Goal: Task Accomplishment & Management: Manage account settings

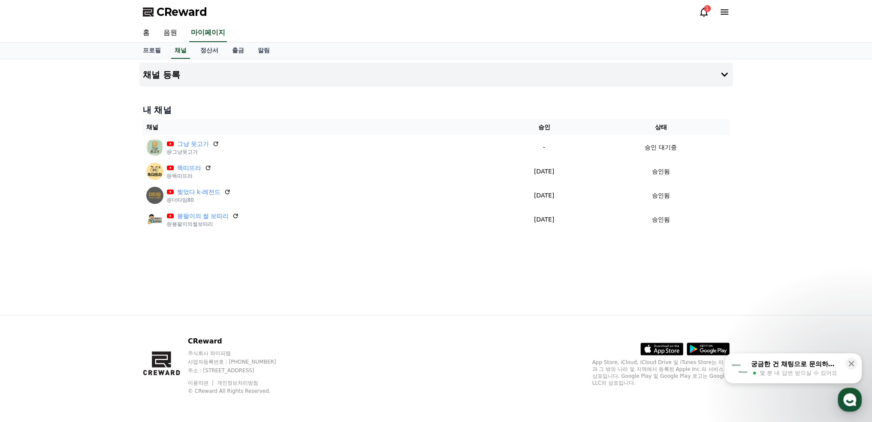
click at [706, 7] on div "1" at bounding box center [707, 8] width 7 height 7
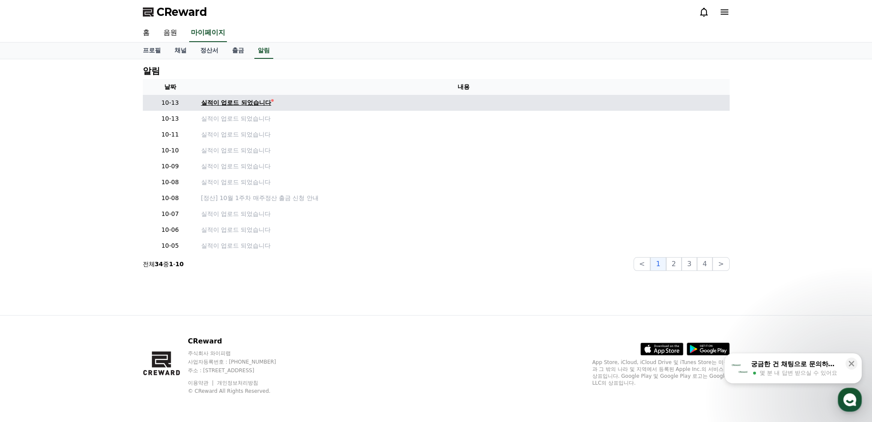
click at [261, 100] on div "실적이 업로드 되었습니다" at bounding box center [236, 102] width 70 height 9
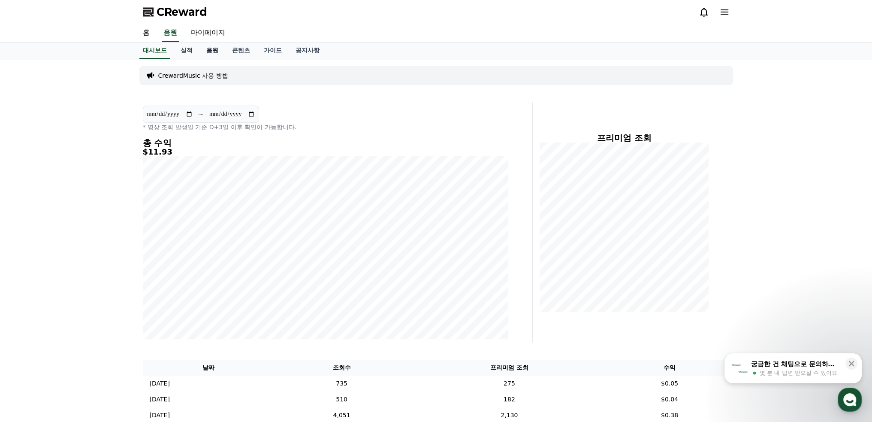
click at [217, 54] on link "음원" at bounding box center [213, 50] width 26 height 16
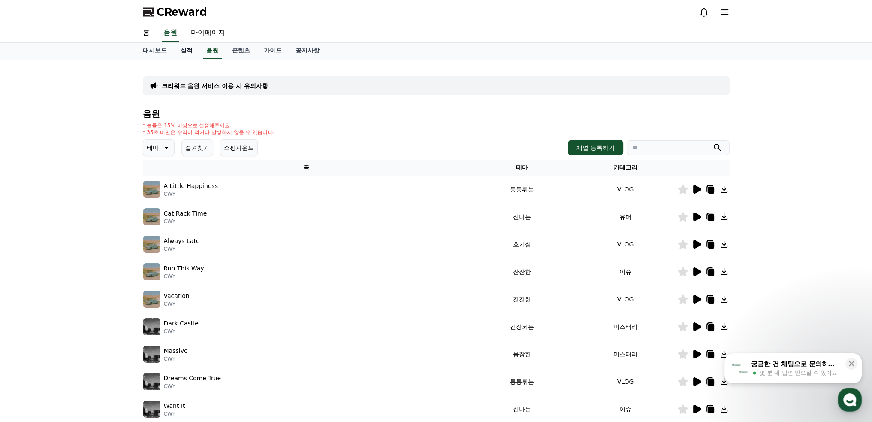
click at [190, 52] on link "실적" at bounding box center [187, 50] width 26 height 16
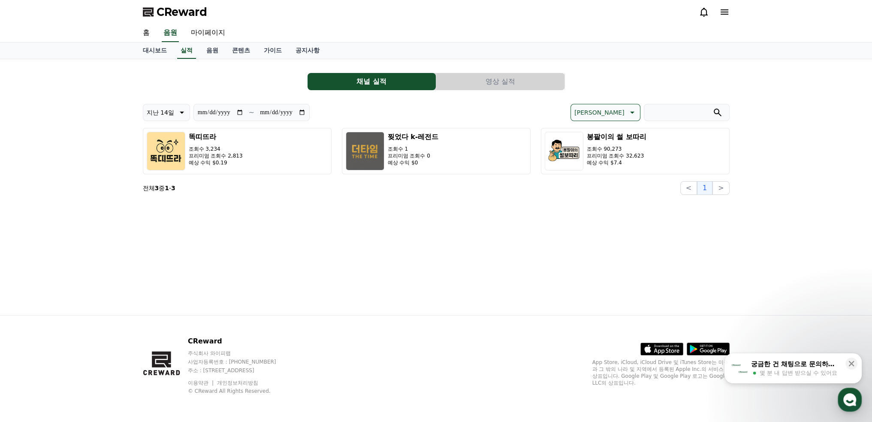
click at [500, 78] on button "영상 실적" at bounding box center [500, 81] width 128 height 17
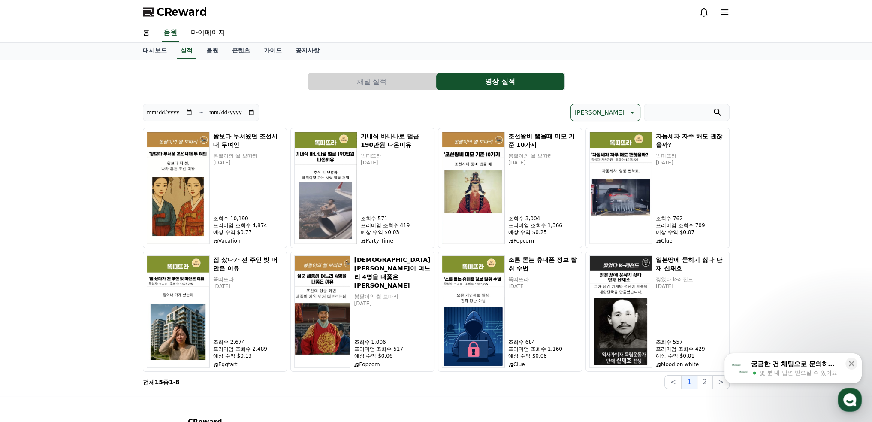
click at [623, 118] on button "[PERSON_NAME]" at bounding box center [606, 112] width 70 height 17
click at [598, 179] on button "수익 순" at bounding box center [584, 178] width 27 height 19
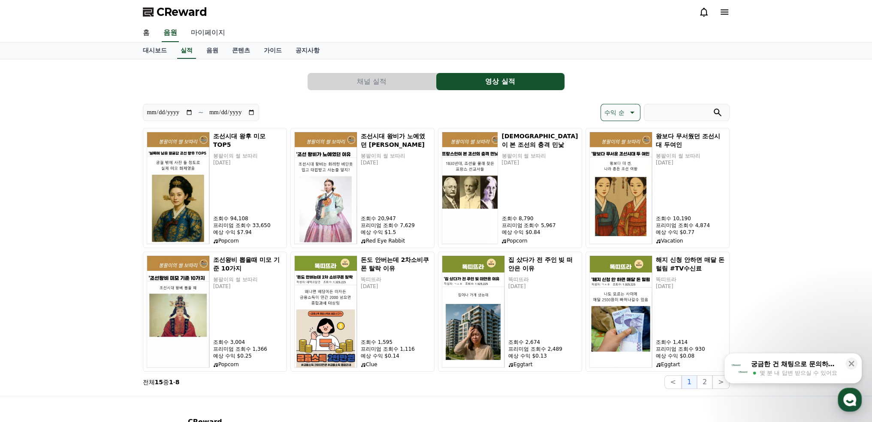
click at [206, 30] on link "마이페이지" at bounding box center [208, 33] width 48 height 18
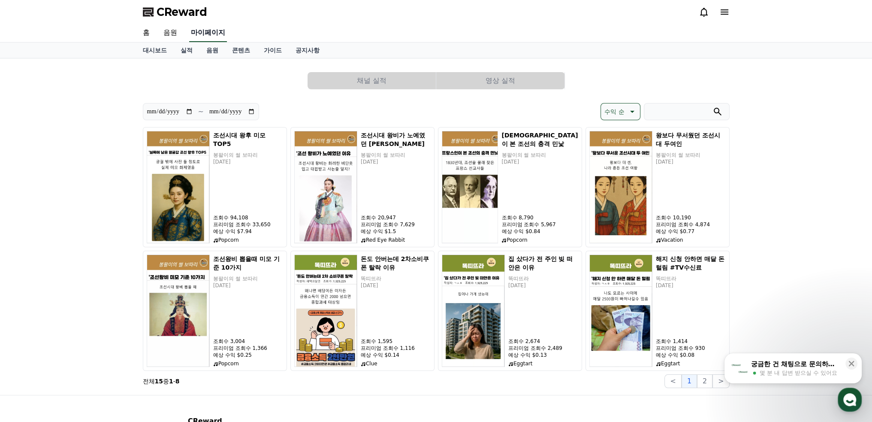
select select "**********"
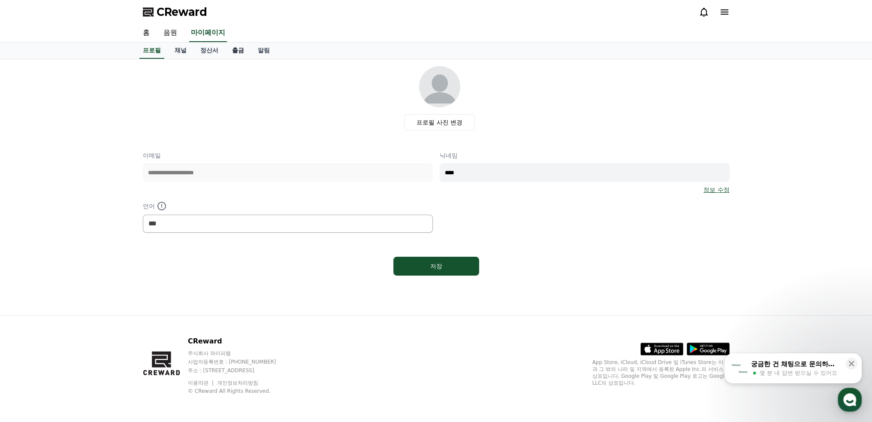
click at [244, 49] on link "출금" at bounding box center [238, 50] width 26 height 16
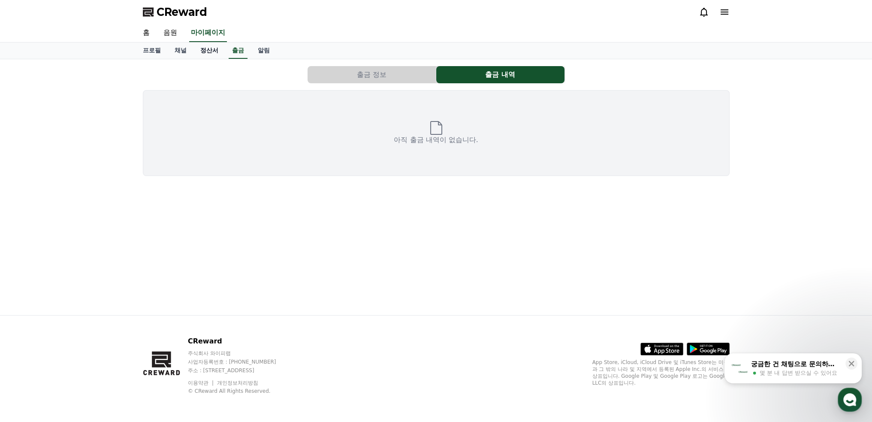
click at [212, 48] on link "정산서" at bounding box center [210, 50] width 32 height 16
click at [204, 49] on link "정산서" at bounding box center [209, 50] width 25 height 16
click at [205, 49] on link "정산서" at bounding box center [209, 50] width 25 height 16
click at [181, 51] on link "채널" at bounding box center [181, 50] width 26 height 16
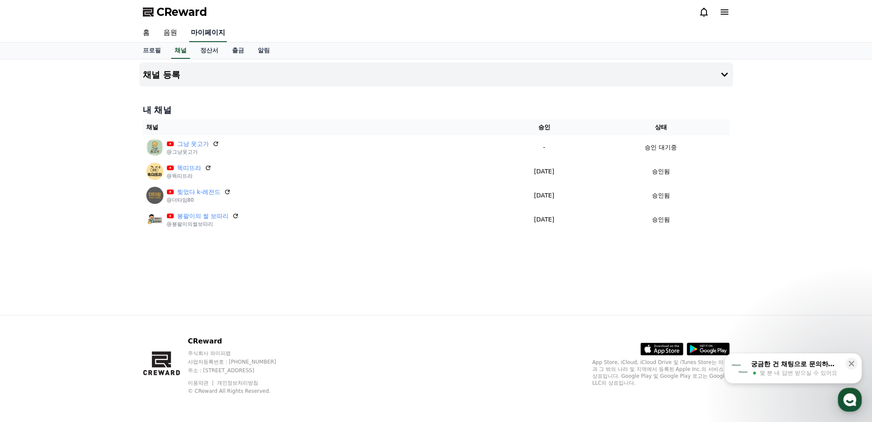
click at [200, 34] on link "마이페이지" at bounding box center [208, 33] width 38 height 18
select select "**********"
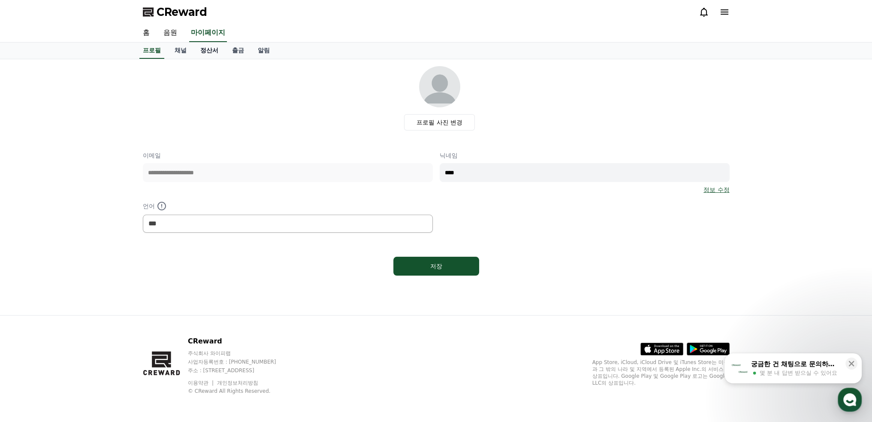
click at [207, 49] on link "정산서" at bounding box center [210, 50] width 32 height 16
